Goal: Task Accomplishment & Management: Manage account settings

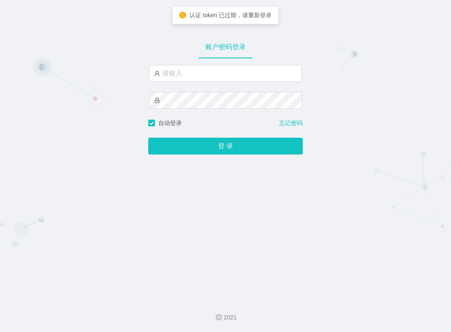
type input "admin"
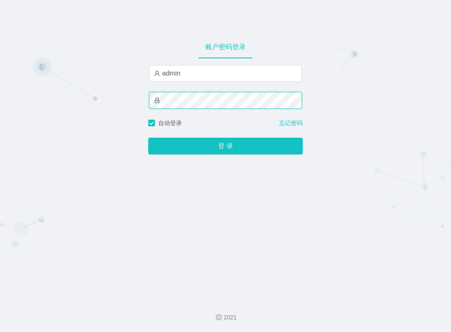
click at [148, 138] on button "登 录" at bounding box center [225, 146] width 155 height 17
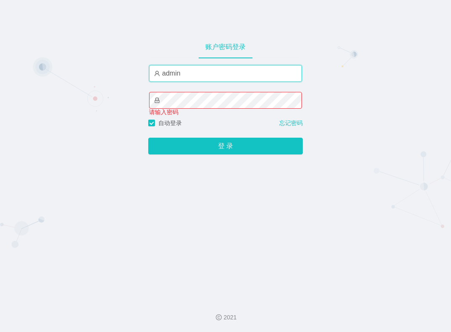
click at [209, 72] on input "admin" at bounding box center [225, 73] width 153 height 17
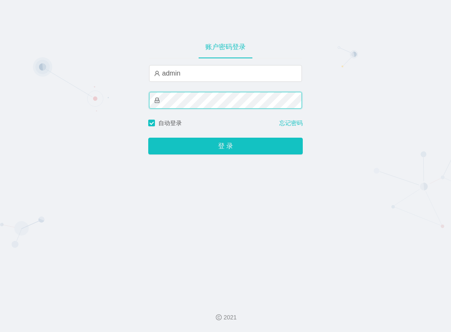
click at [148, 138] on button "登 录" at bounding box center [225, 146] width 155 height 17
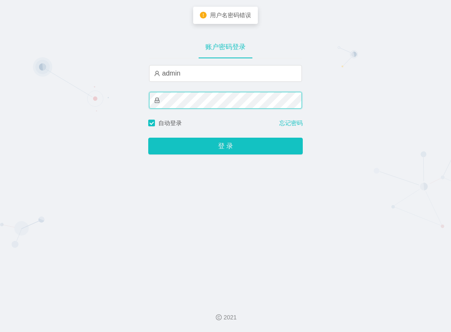
click at [148, 138] on button "登 录" at bounding box center [225, 146] width 155 height 17
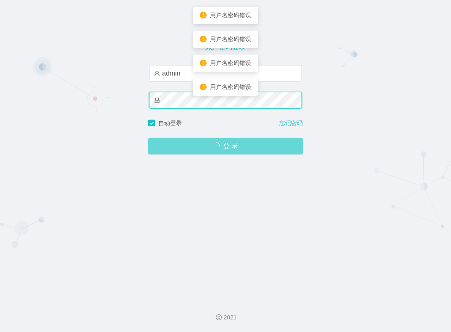
click at [148, 138] on button "登 录" at bounding box center [225, 146] width 155 height 17
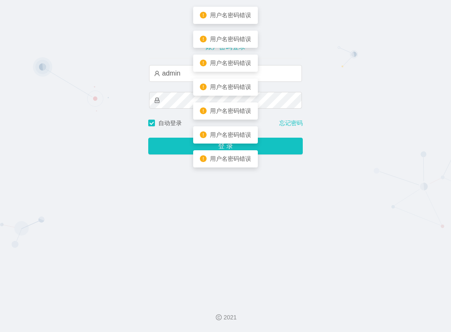
click at [94, 109] on div "账户密码登录 admin 自动登录 忘记密码 登 录" at bounding box center [225, 146] width 451 height 293
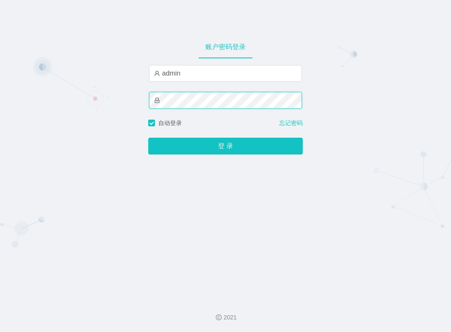
click at [67, 99] on div "账户密码登录 admin 自动登录 忘记密码 登 录" at bounding box center [225, 146] width 451 height 293
click at [148, 138] on button "登 录" at bounding box center [225, 146] width 155 height 17
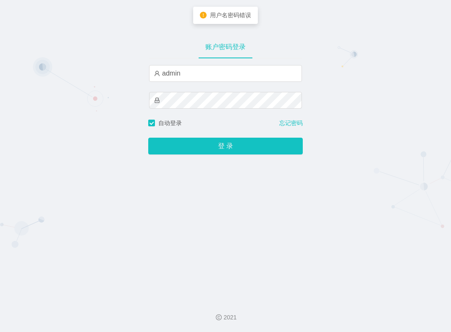
click at [190, 63] on div "账户密码登录 admin" at bounding box center [225, 77] width 155 height 84
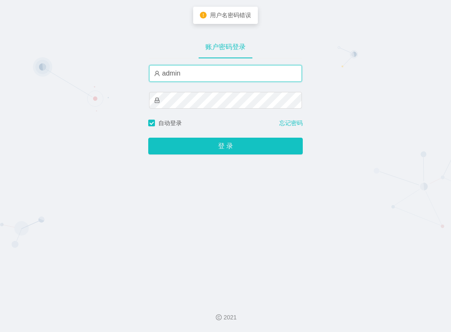
click at [189, 78] on input "admin" at bounding box center [225, 73] width 153 height 17
click at [214, 76] on input "admin" at bounding box center [225, 73] width 153 height 17
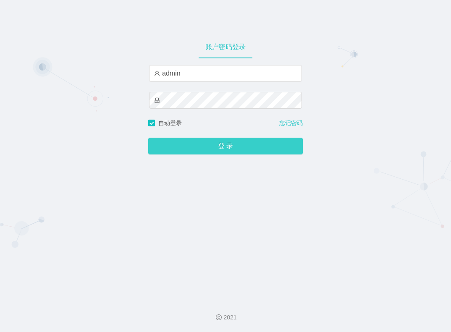
click at [204, 147] on button "登 录" at bounding box center [225, 146] width 155 height 17
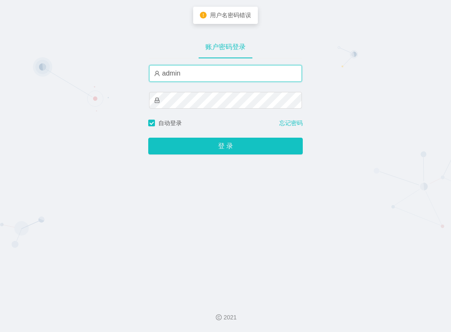
click at [201, 81] on input "admin" at bounding box center [225, 73] width 153 height 17
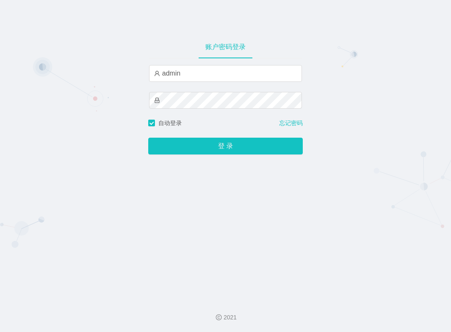
click at [97, 55] on div "账户密码登录 admin 自动登录 忘记密码 登 录" at bounding box center [225, 146] width 451 height 293
click at [148, 138] on button "登 录" at bounding box center [225, 146] width 155 height 17
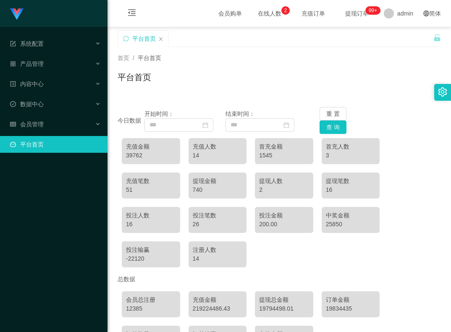
click at [231, 88] on div "平台首页" at bounding box center [280, 80] width 324 height 19
click at [45, 129] on div "会员管理" at bounding box center [54, 124] width 108 height 17
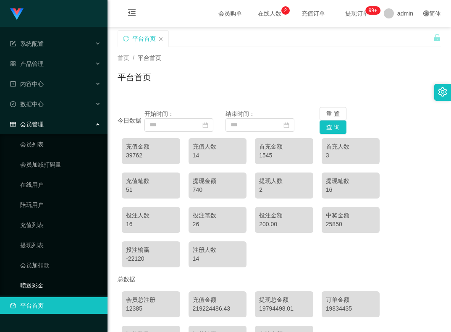
click at [57, 290] on link "赠送彩金" at bounding box center [60, 285] width 81 height 17
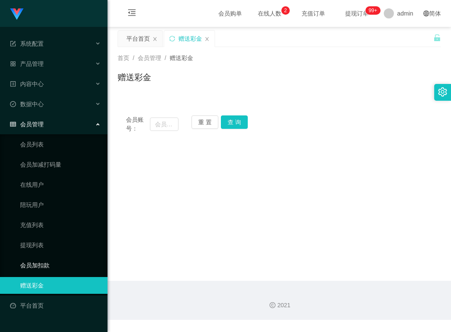
click at [58, 269] on link "会员加扣款" at bounding box center [60, 265] width 81 height 17
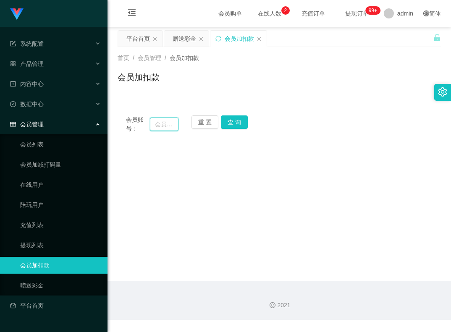
click at [155, 121] on input "text" at bounding box center [164, 124] width 29 height 13
type input "Pema"
click at [240, 119] on button "查 询" at bounding box center [234, 122] width 27 height 13
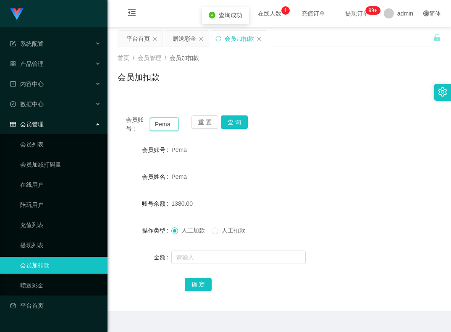
click at [171, 124] on input "Pema" at bounding box center [164, 124] width 29 height 13
click at [52, 146] on link "会员列表" at bounding box center [60, 144] width 81 height 17
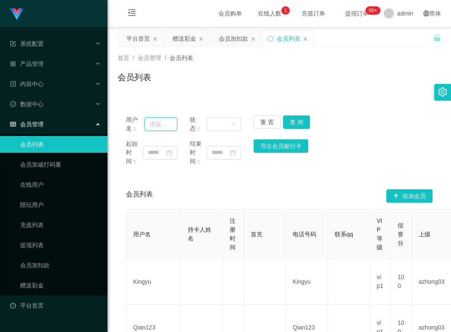
click at [166, 124] on input "text" at bounding box center [161, 124] width 33 height 13
paste input "Pema"
type input "Pema"
click at [295, 128] on button "查 询" at bounding box center [296, 122] width 27 height 13
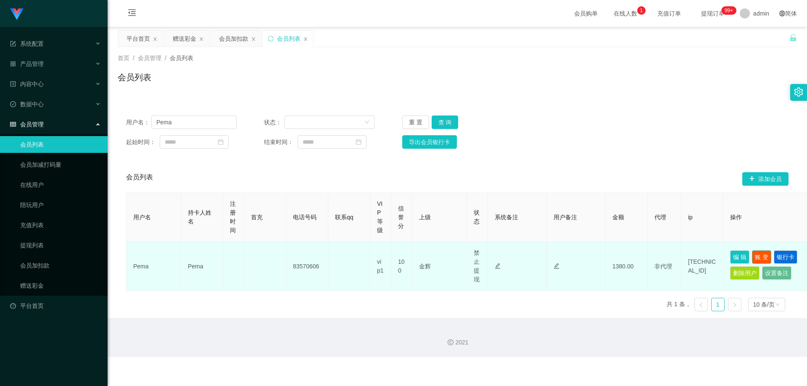
click at [451, 258] on button "账 变" at bounding box center [761, 256] width 19 height 13
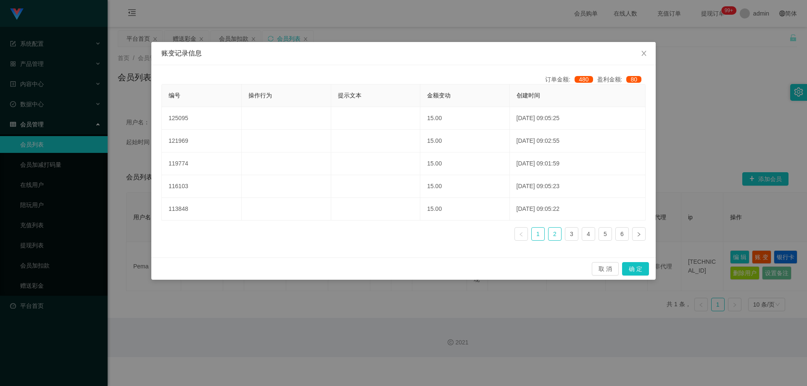
click at [451, 235] on link "2" at bounding box center [554, 234] width 13 height 13
click at [451, 236] on link "3" at bounding box center [571, 234] width 13 height 13
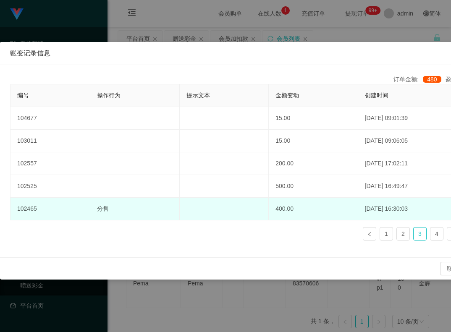
click at [272, 199] on td "400.00" at bounding box center [313, 209] width 89 height 23
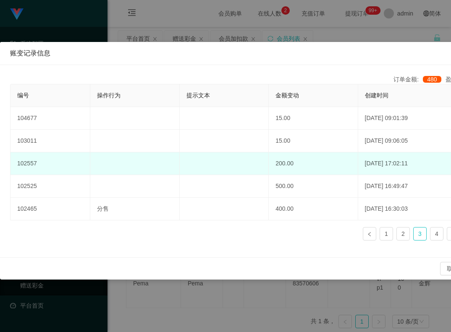
click at [274, 155] on td "200.00" at bounding box center [313, 164] width 89 height 23
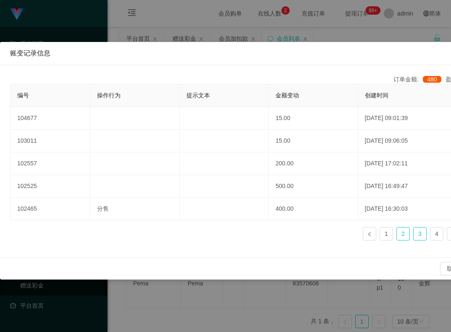
click at [403, 232] on link "2" at bounding box center [403, 234] width 13 height 13
click at [386, 234] on link "1" at bounding box center [386, 234] width 13 height 13
click at [404, 239] on link "2" at bounding box center [403, 234] width 13 height 13
click at [419, 234] on link "3" at bounding box center [420, 234] width 13 height 13
click at [403, 234] on link "2" at bounding box center [403, 234] width 13 height 13
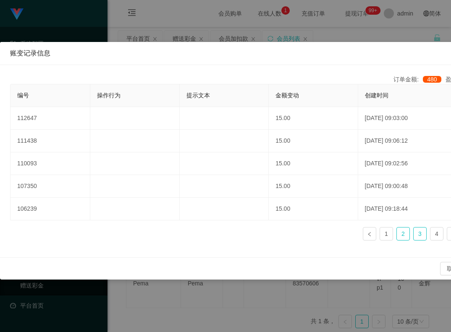
click at [421, 233] on link "3" at bounding box center [420, 234] width 13 height 13
click at [433, 234] on link "4" at bounding box center [437, 234] width 13 height 13
click at [447, 237] on ul "1 2 3 4 5 6" at bounding box center [428, 233] width 131 height 13
click at [450, 237] on link "5" at bounding box center [454, 234] width 13 height 13
click at [438, 239] on link "4" at bounding box center [437, 234] width 13 height 13
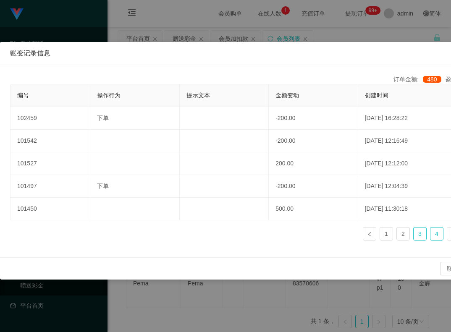
click at [424, 236] on link "3" at bounding box center [420, 234] width 13 height 13
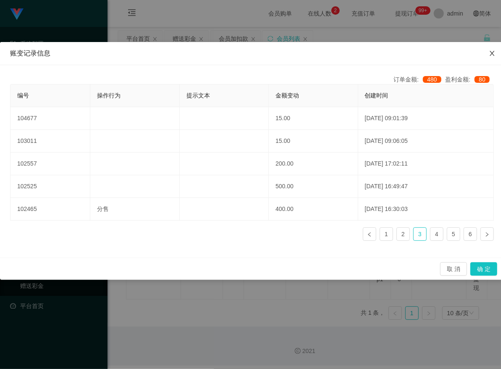
click at [451, 50] on span "Close" at bounding box center [493, 54] width 24 height 24
